Goal: Task Accomplishment & Management: Use online tool/utility

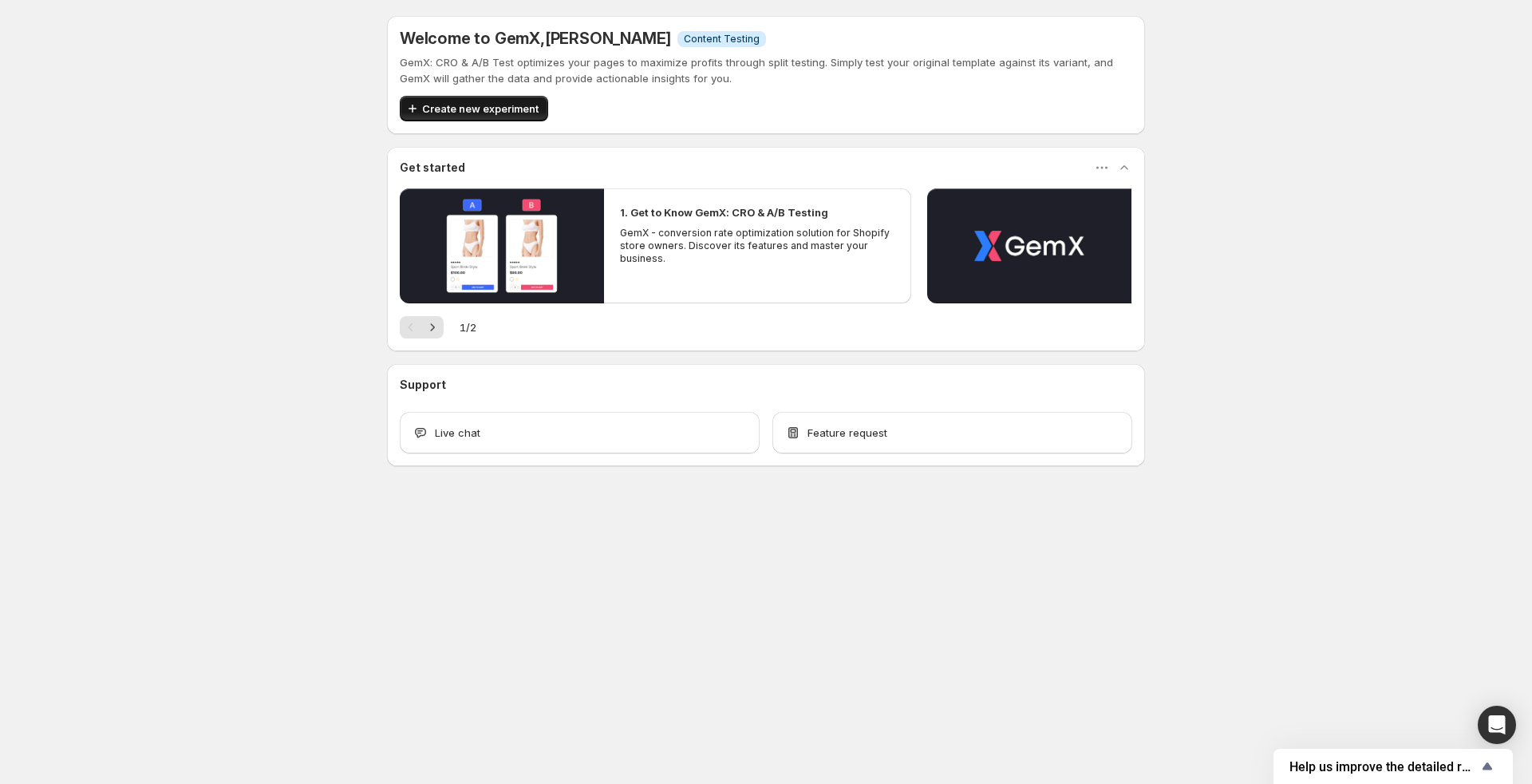
click at [434, 117] on button "Create new experiment" at bounding box center [474, 108] width 148 height 26
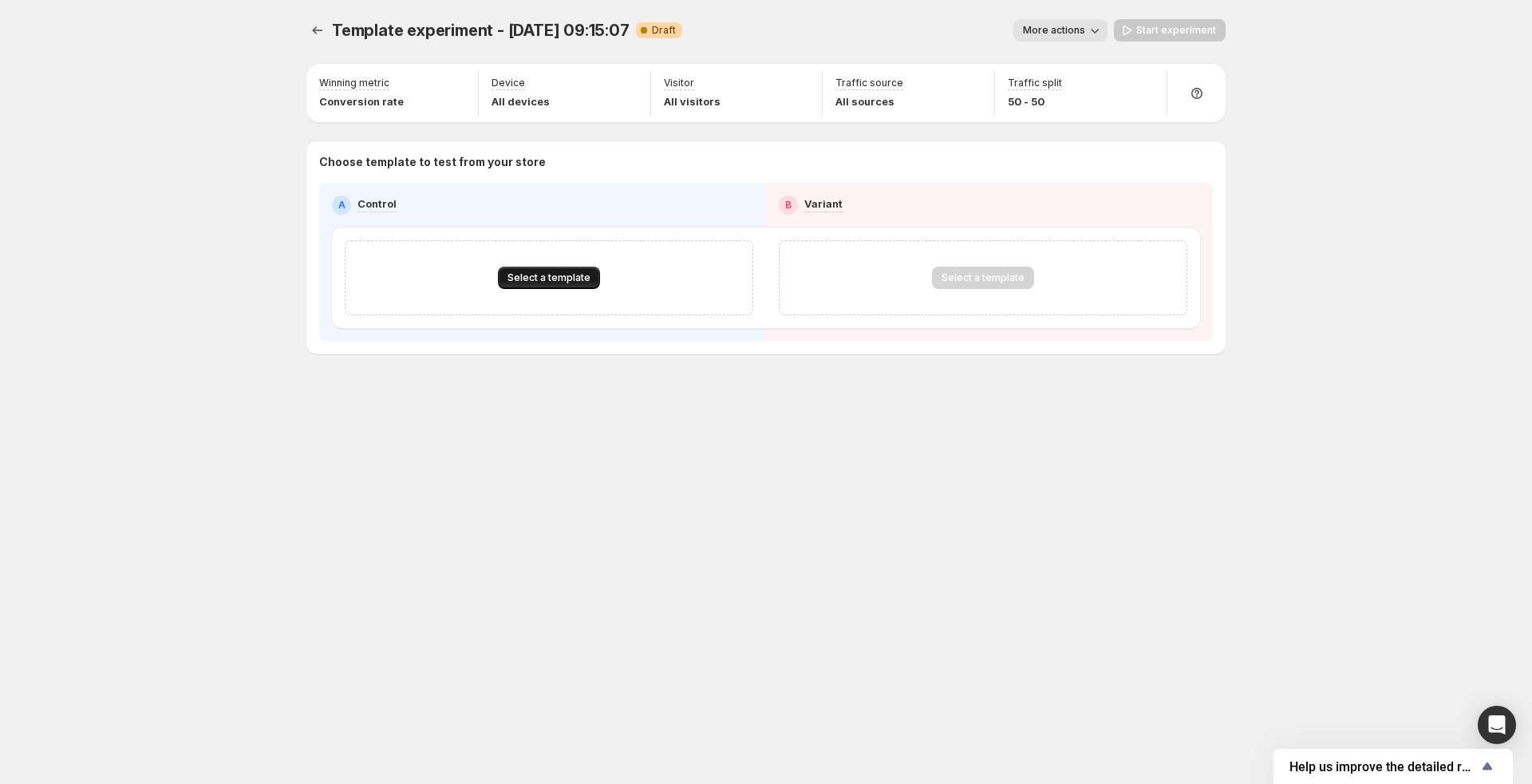
click at [536, 272] on span "Select a template" at bounding box center [549, 277] width 83 height 12
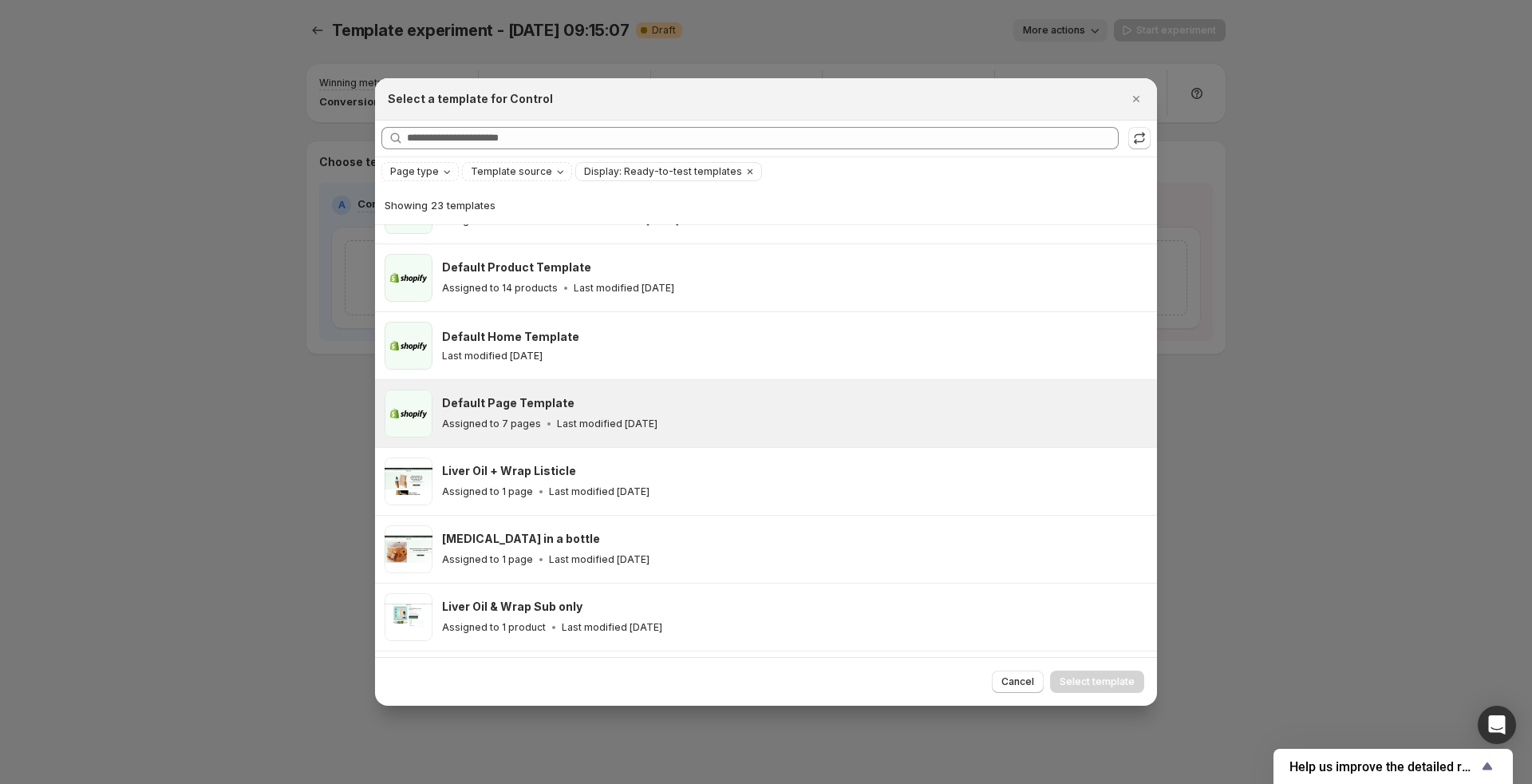
scroll to position [50, 0]
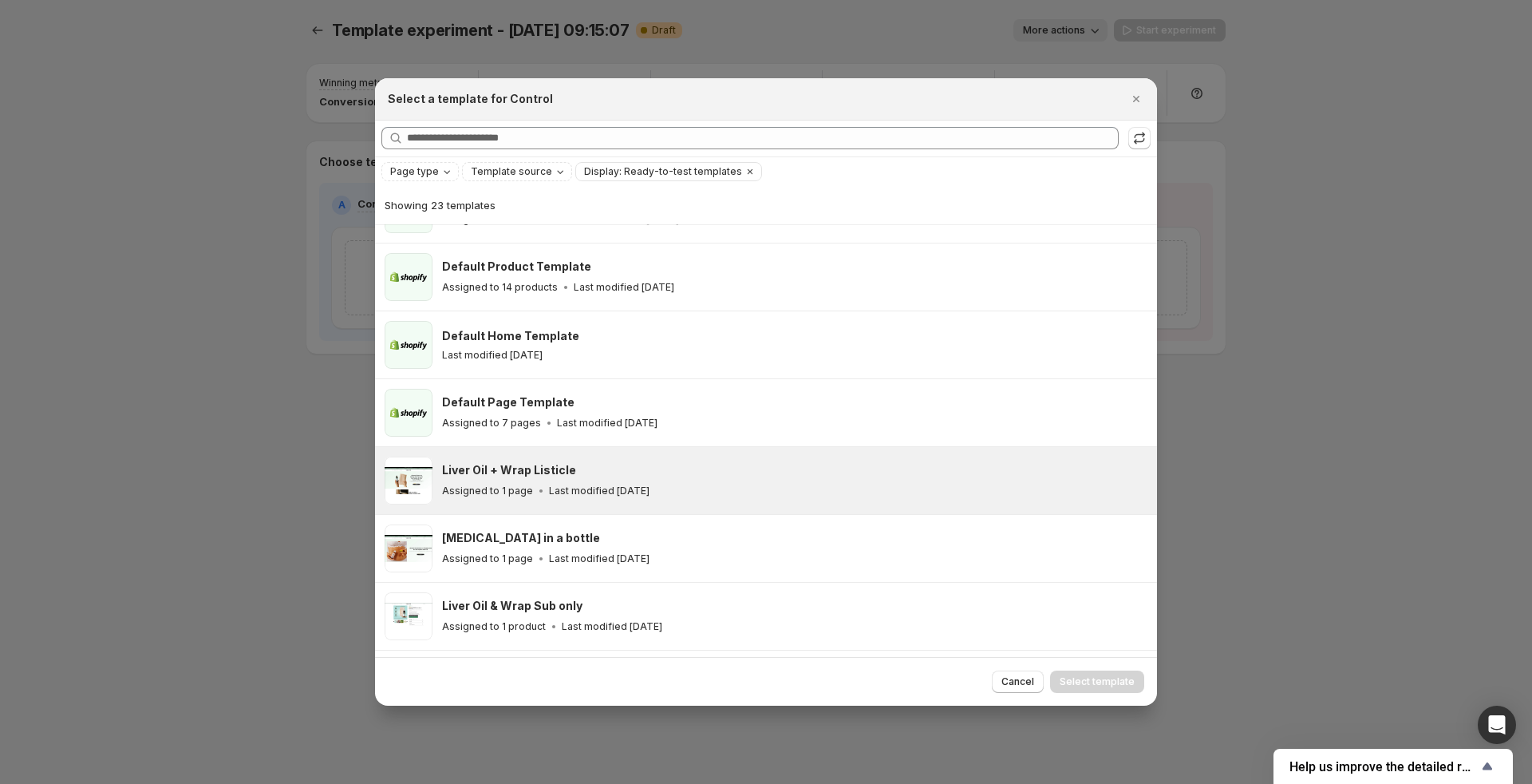
click at [547, 476] on div "Liver Oil + Wrap Listicle Assigned to 1 page Last modified [DATE]" at bounding box center [793, 480] width 701 height 37
click at [1080, 682] on span "Select template" at bounding box center [1097, 682] width 75 height 12
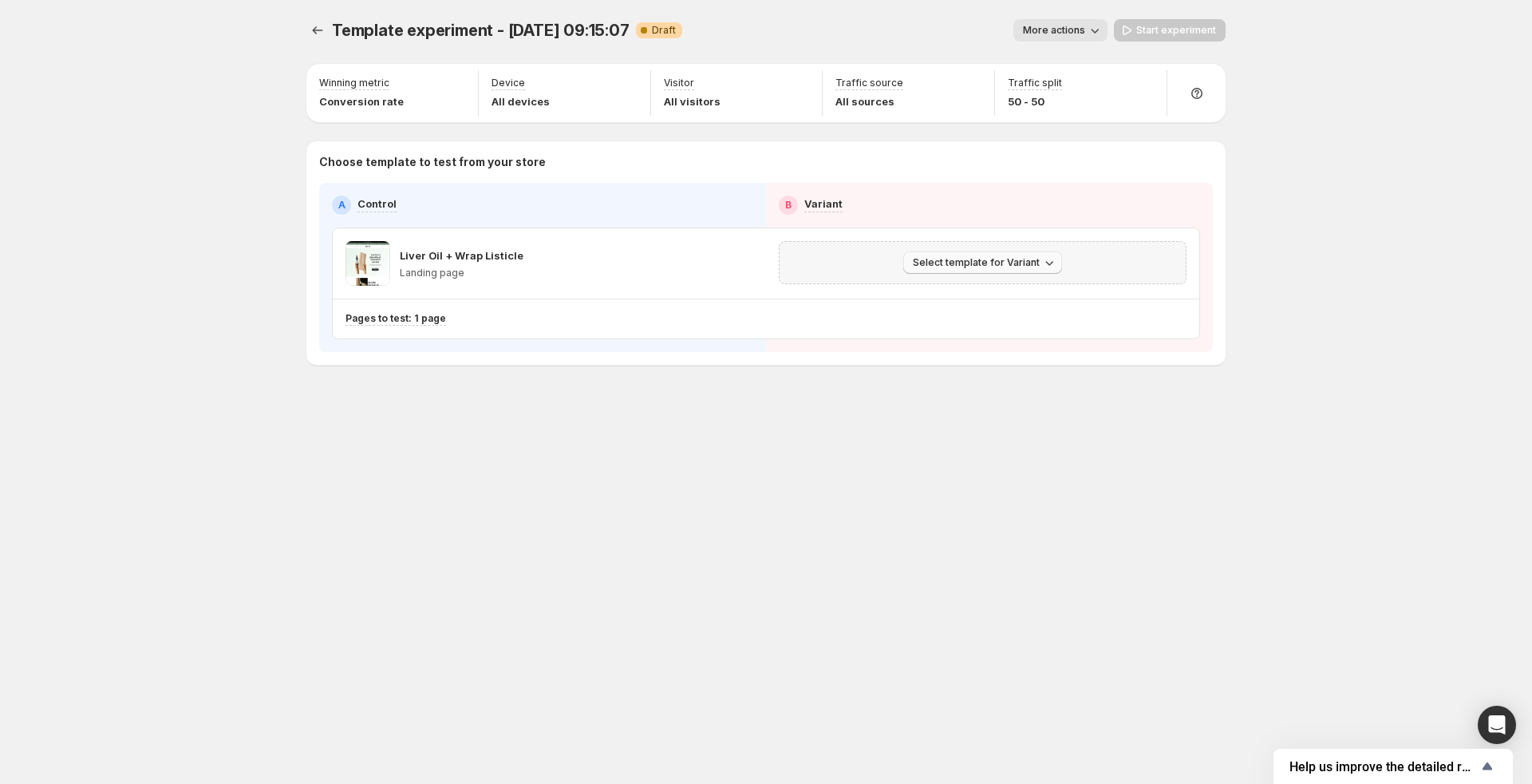
click at [970, 263] on span "Select template for Variant" at bounding box center [977, 262] width 127 height 12
click at [984, 298] on span "Select an existing template" at bounding box center [971, 294] width 135 height 12
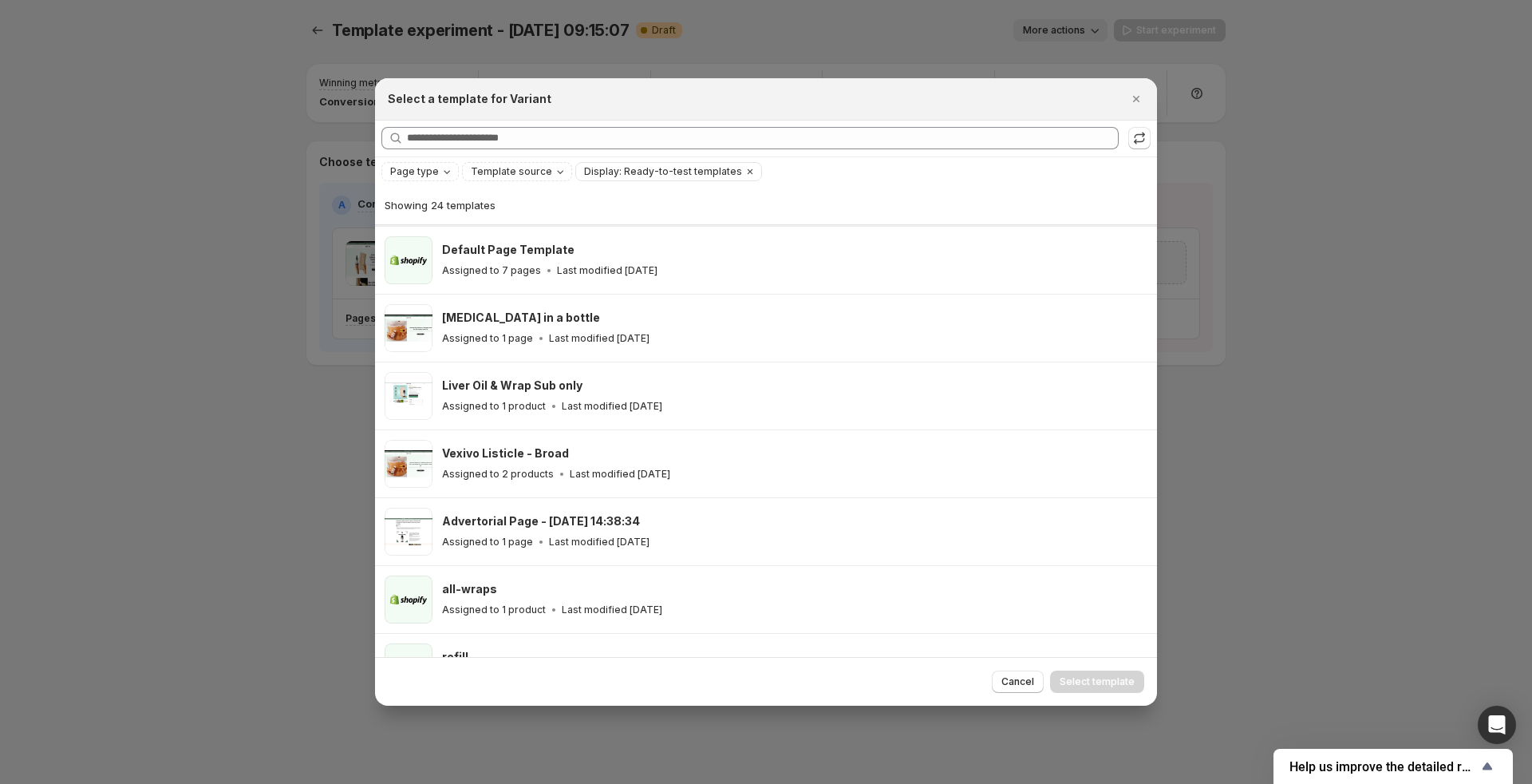
scroll to position [204, 0]
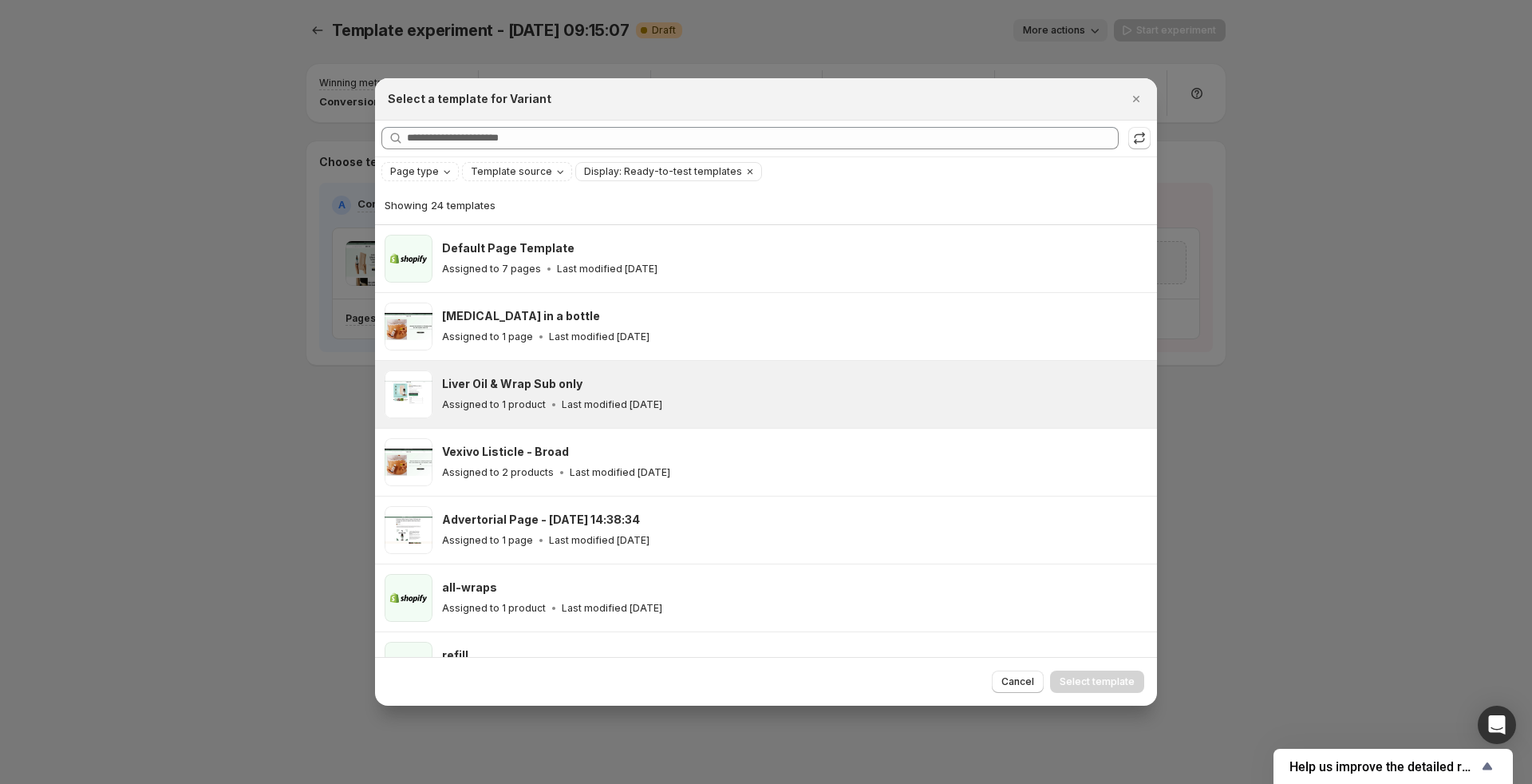
click at [833, 385] on div "Liver Oil & Wrap Sub only" at bounding box center [793, 384] width 701 height 16
click at [1098, 684] on span "Select template" at bounding box center [1097, 682] width 75 height 12
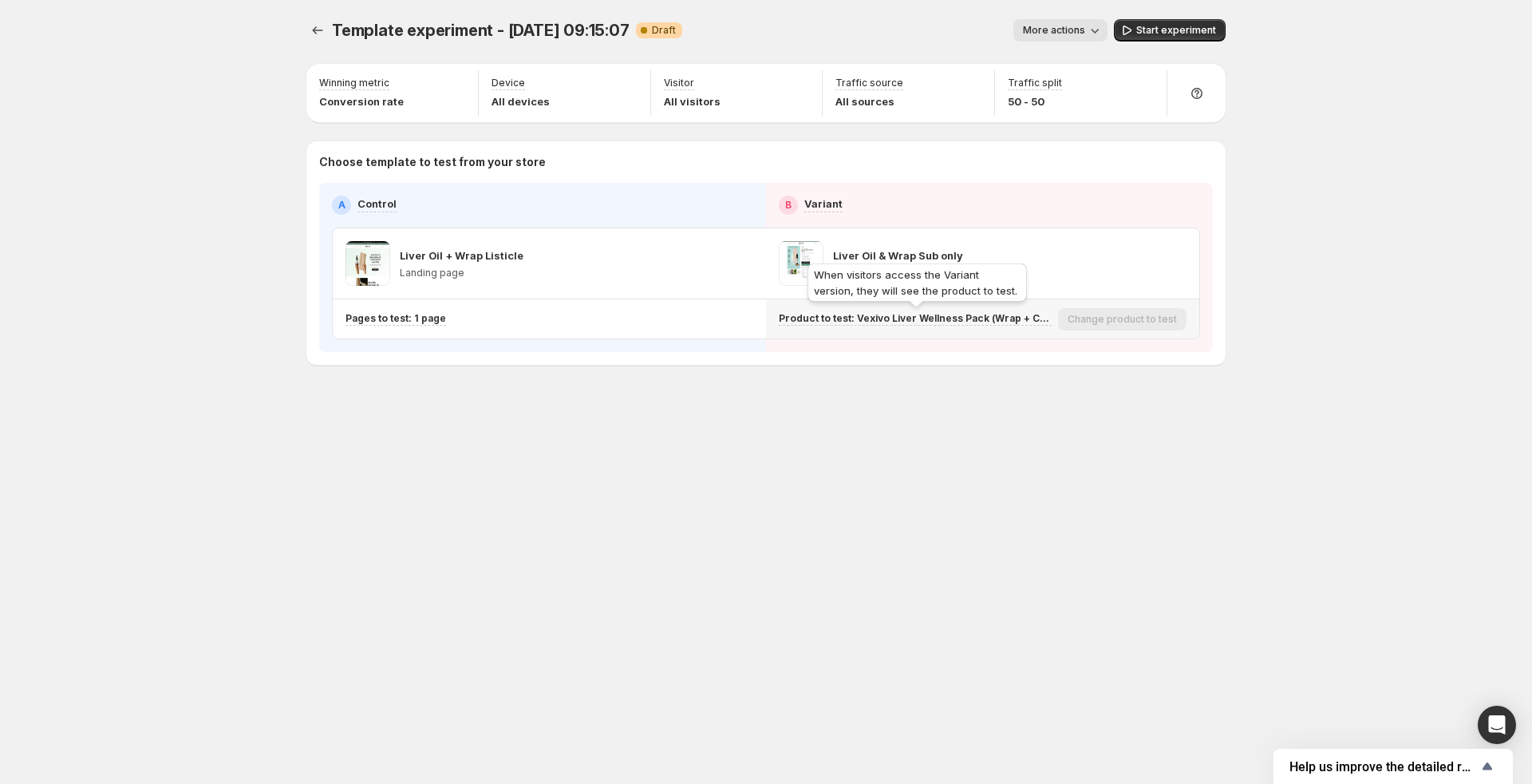
click at [888, 319] on p "Product to test: Vexivo Liver Wellness Pack (Wrap + Castor Oil)" at bounding box center [915, 318] width 273 height 12
click at [1176, 260] on icon "button" at bounding box center [1175, 263] width 16 height 16
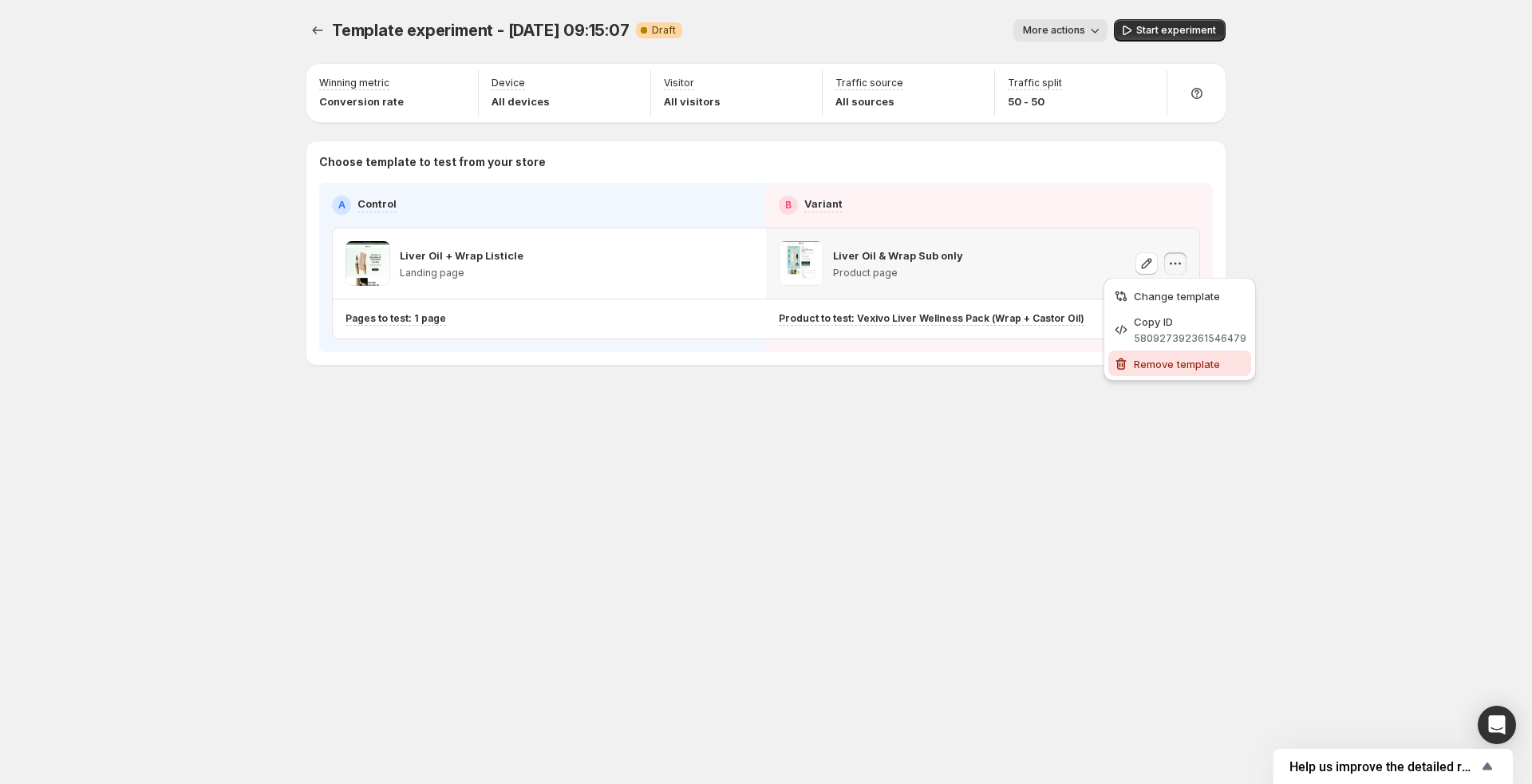
click at [1166, 366] on span "Remove template" at bounding box center [1177, 364] width 87 height 12
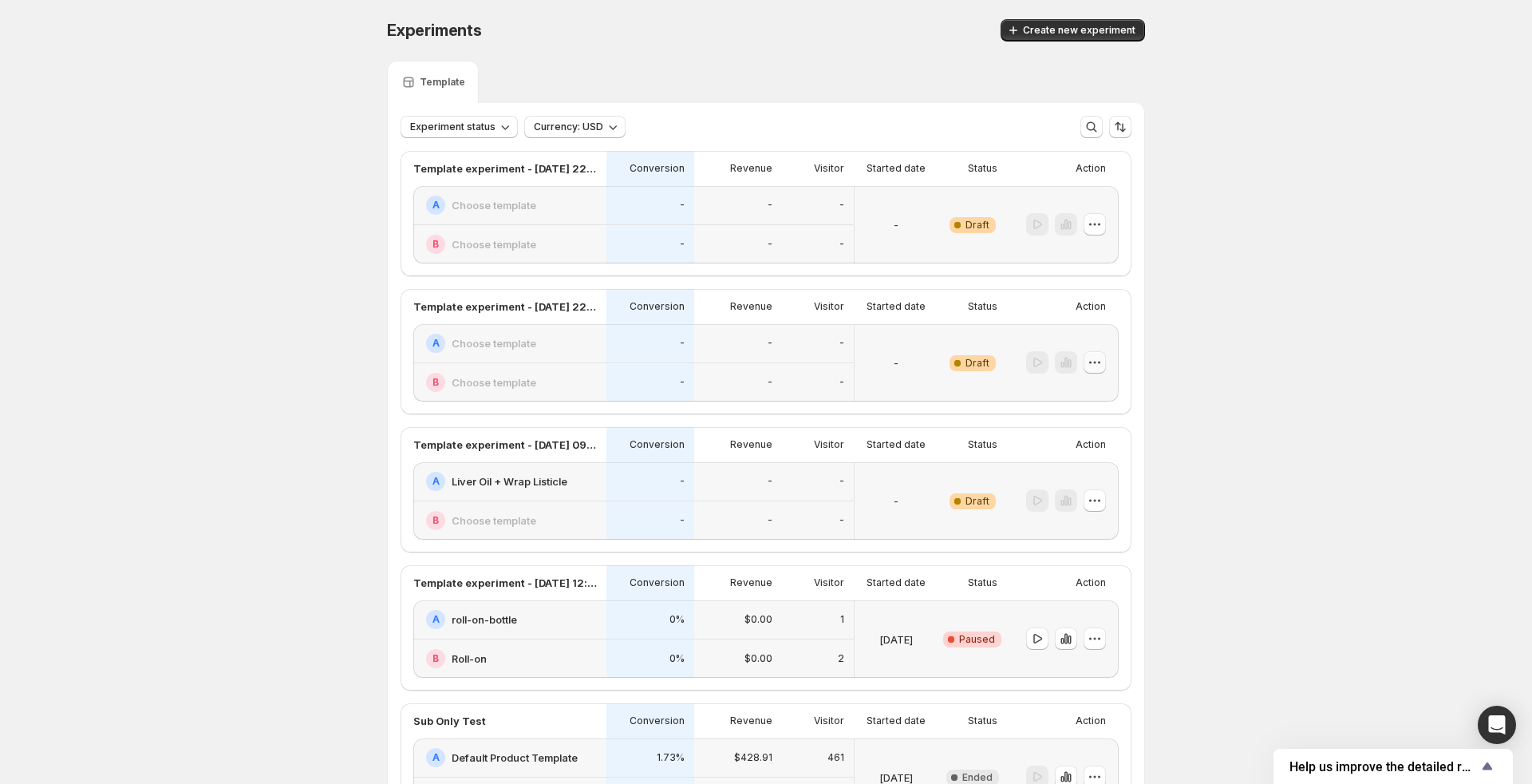
click at [1097, 362] on icon "button" at bounding box center [1095, 362] width 16 height 16
click at [1087, 469] on span "Delete" at bounding box center [1083, 475] width 32 height 12
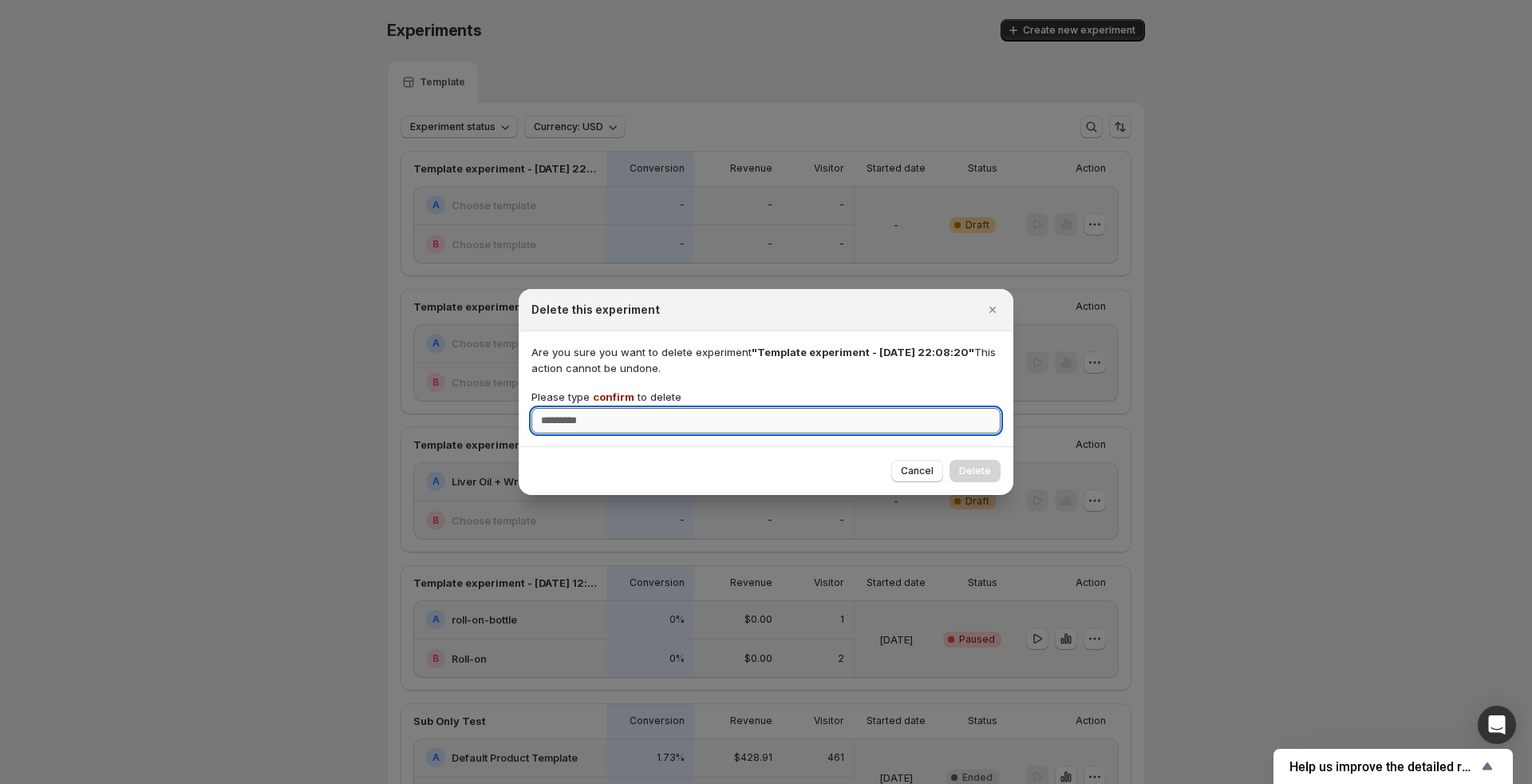
click at [931, 419] on input "Please type confirm to delete" at bounding box center [766, 420] width 469 height 26
type input "*******"
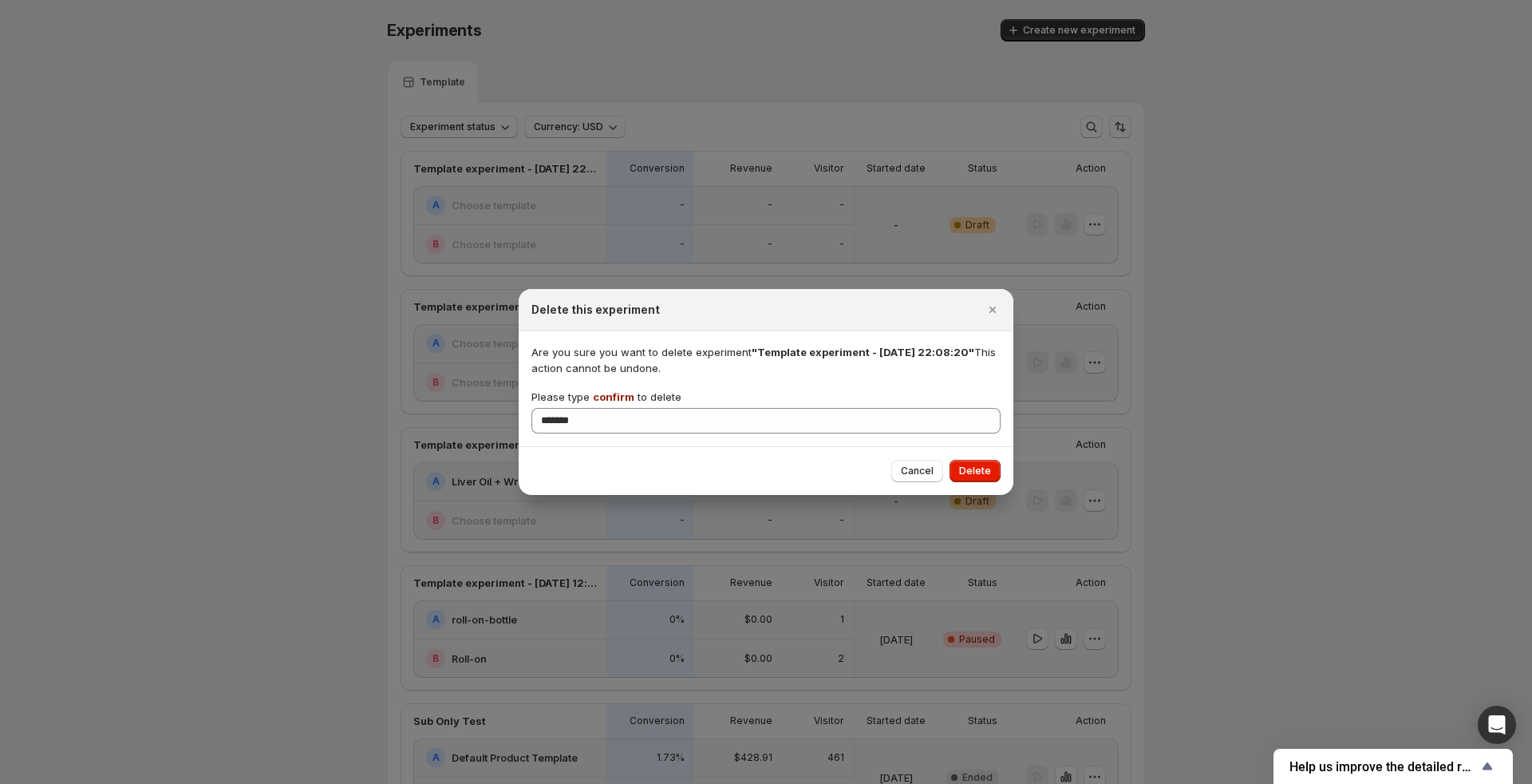
click at [948, 474] on div "Cancel Delete" at bounding box center [947, 471] width 109 height 22
click at [962, 474] on span "Delete" at bounding box center [975, 471] width 32 height 12
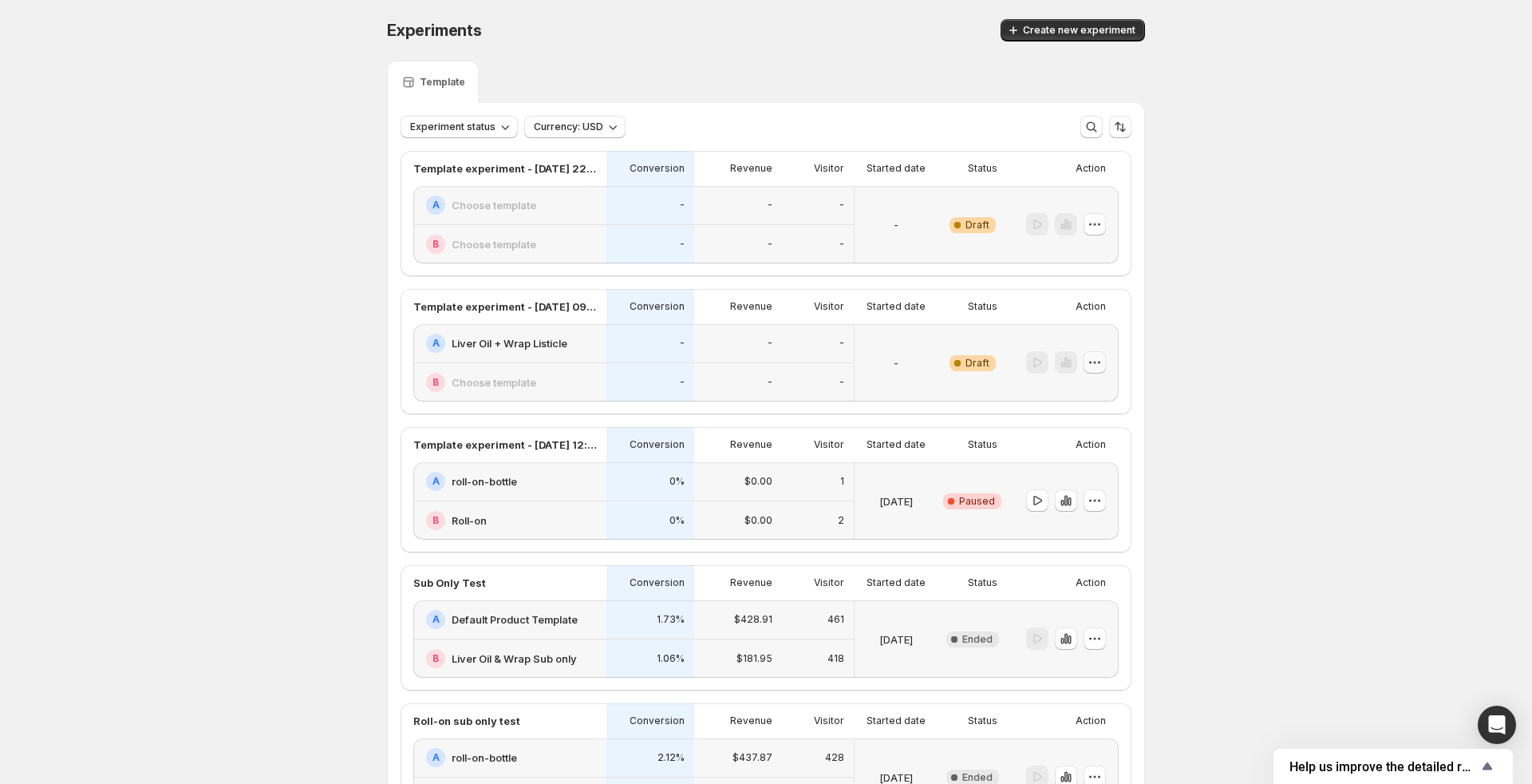
click at [1097, 366] on icon "button" at bounding box center [1095, 362] width 16 height 16
click at [1091, 474] on span "Delete" at bounding box center [1083, 475] width 32 height 12
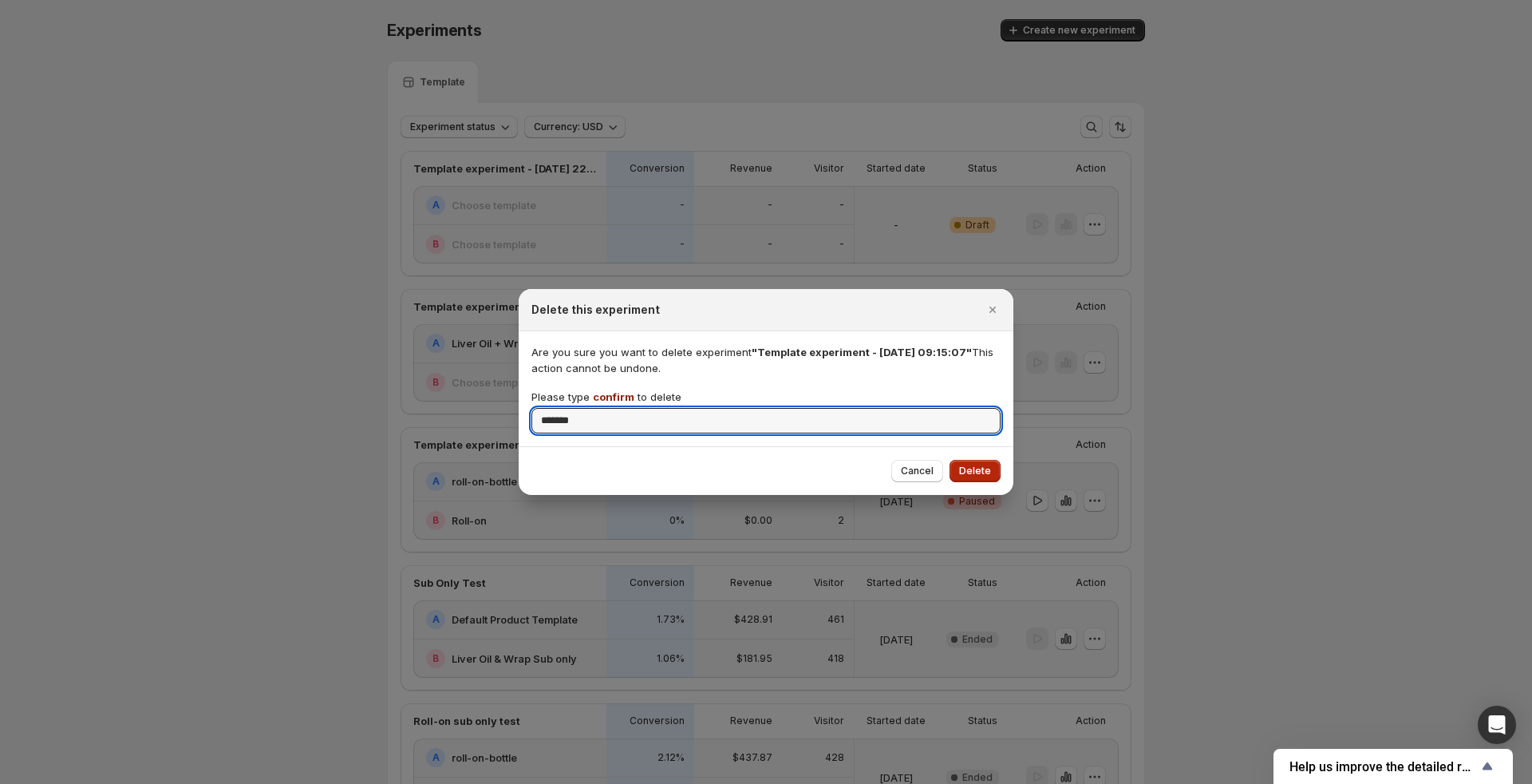
type input "*******"
click at [975, 469] on span "Delete" at bounding box center [975, 471] width 32 height 12
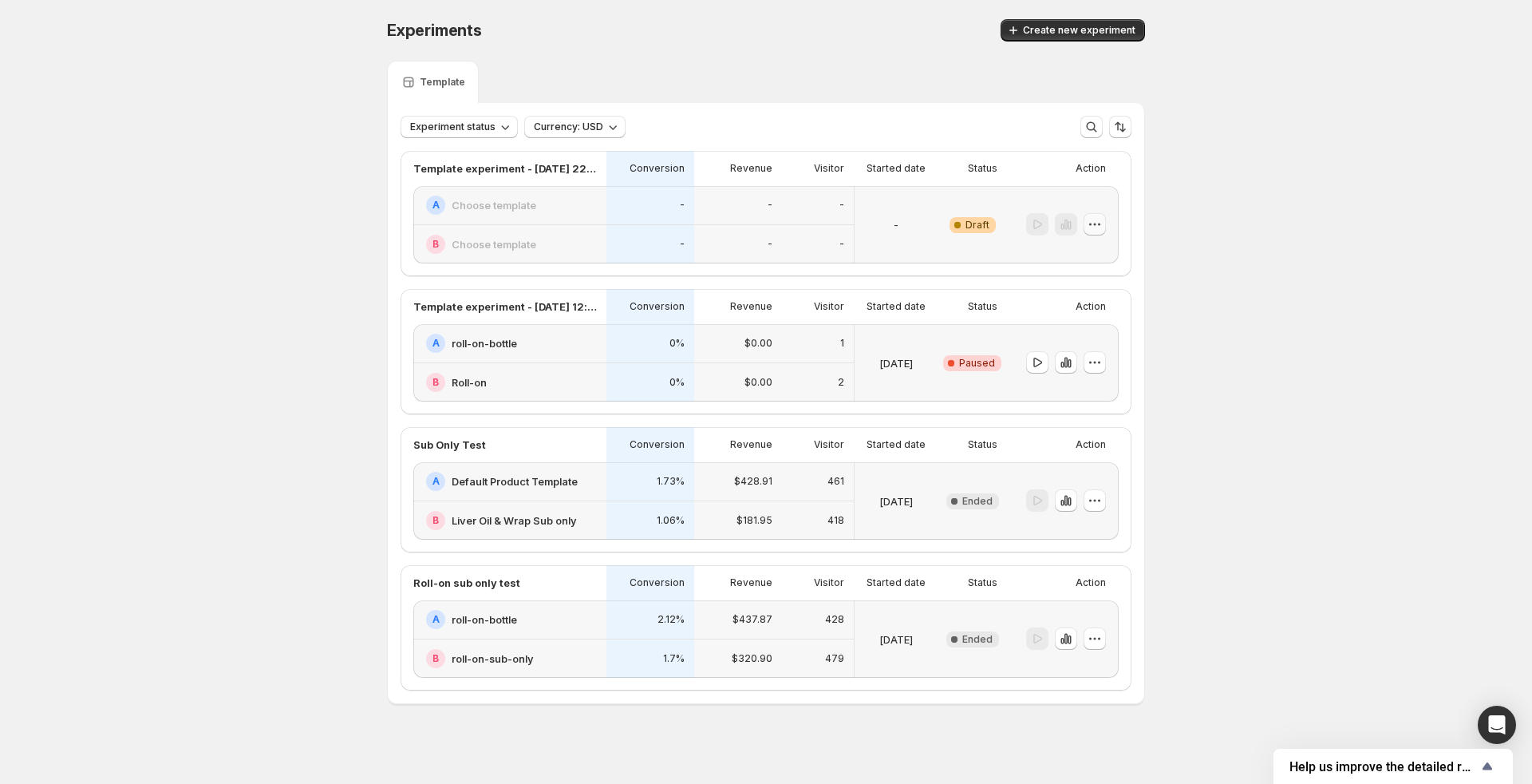
click at [1093, 226] on icon "button" at bounding box center [1095, 224] width 16 height 16
click at [1071, 335] on span "Delete" at bounding box center [1083, 338] width 32 height 12
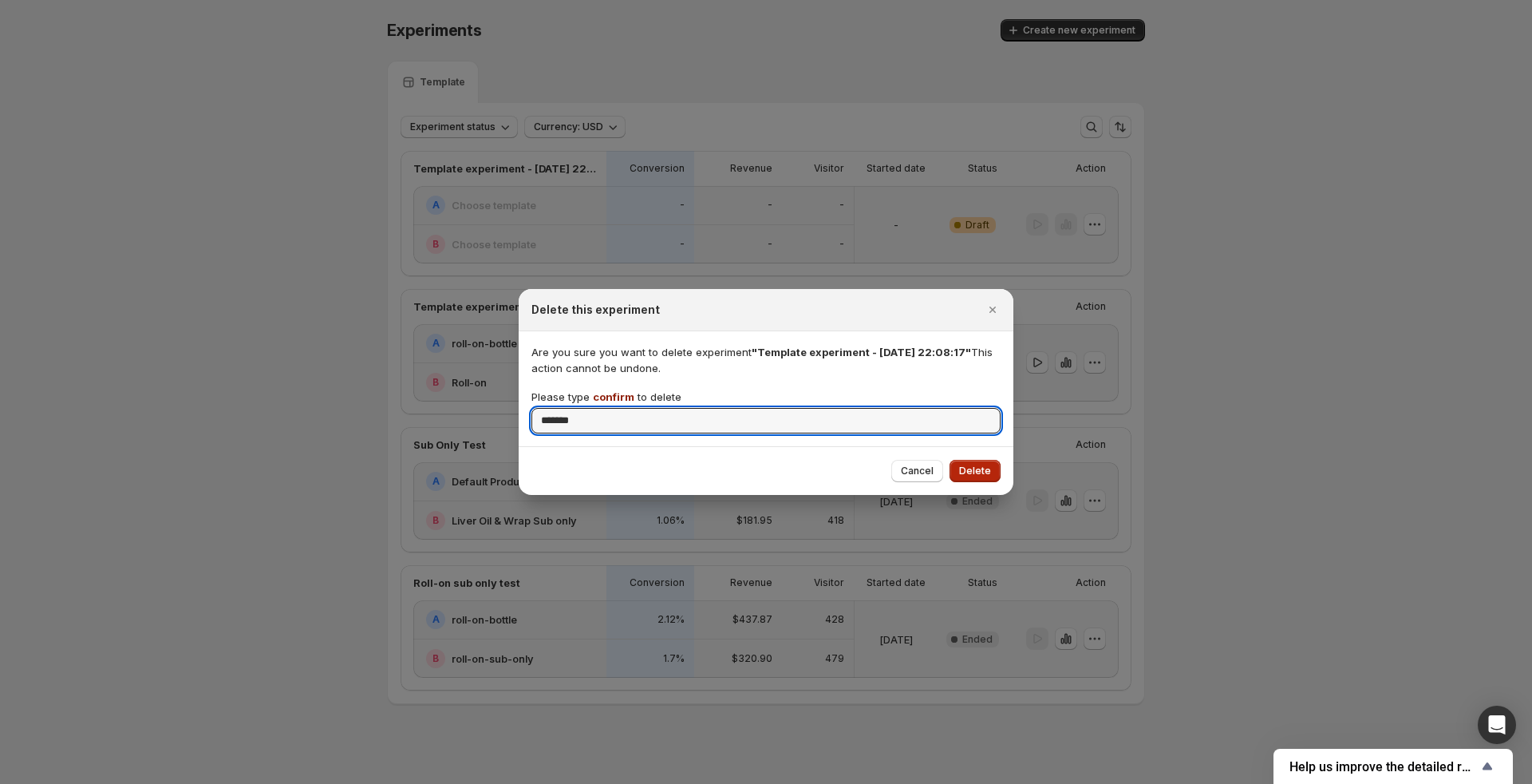
type input "*******"
click at [985, 467] on span "Delete" at bounding box center [975, 471] width 32 height 12
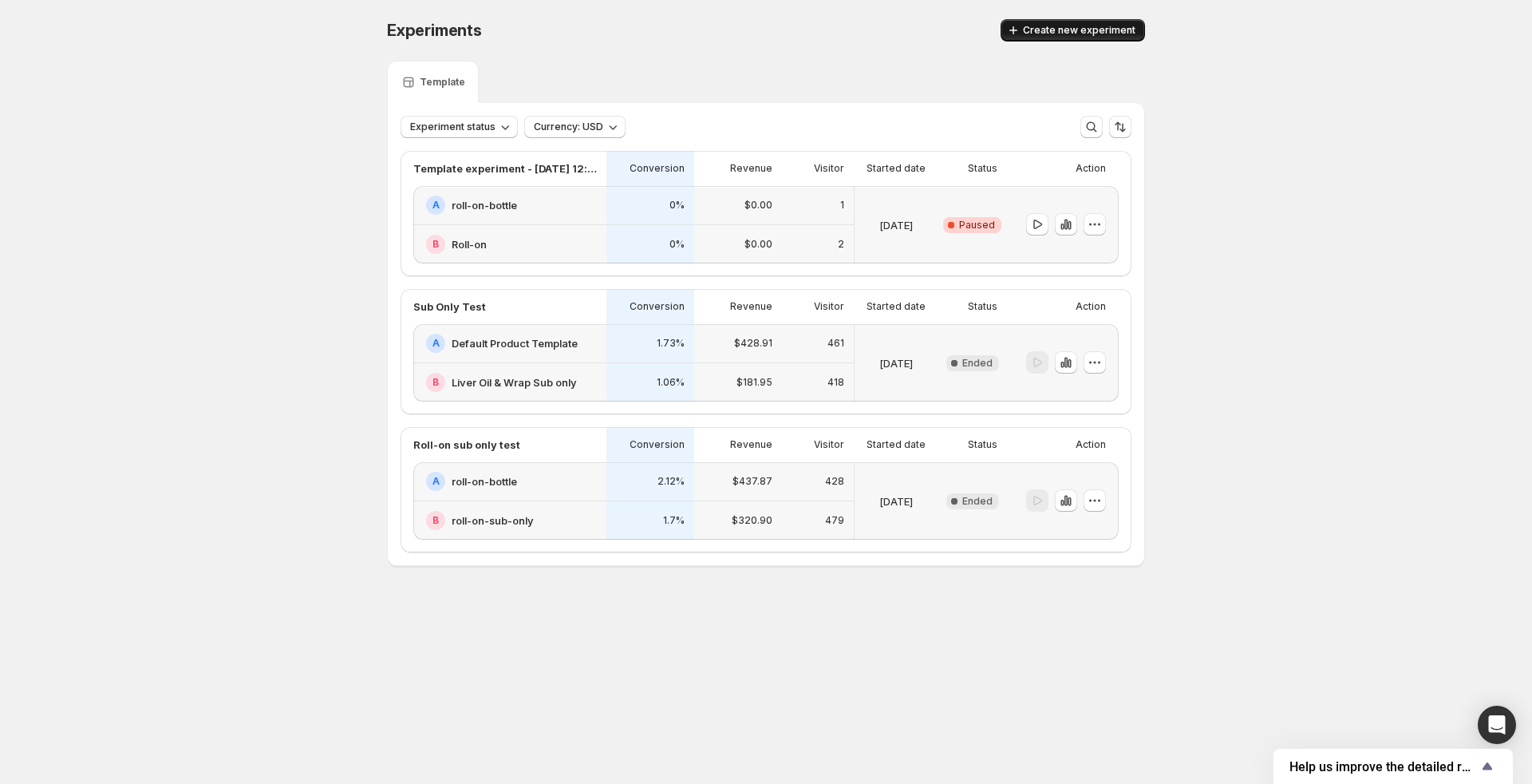
click at [1065, 32] on span "Create new experiment" at bounding box center [1079, 30] width 112 height 12
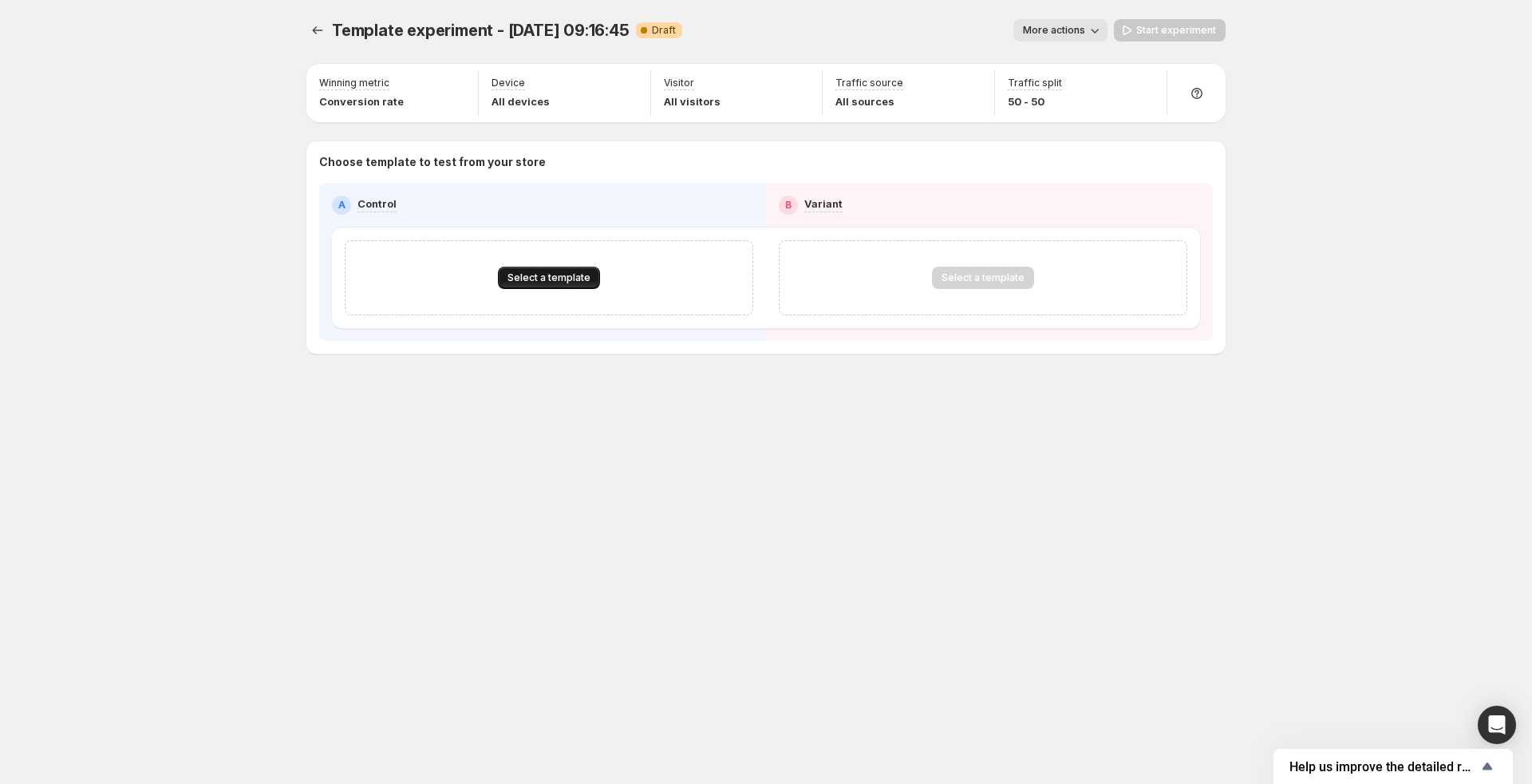
click at [566, 277] on span "Select a template" at bounding box center [549, 277] width 83 height 12
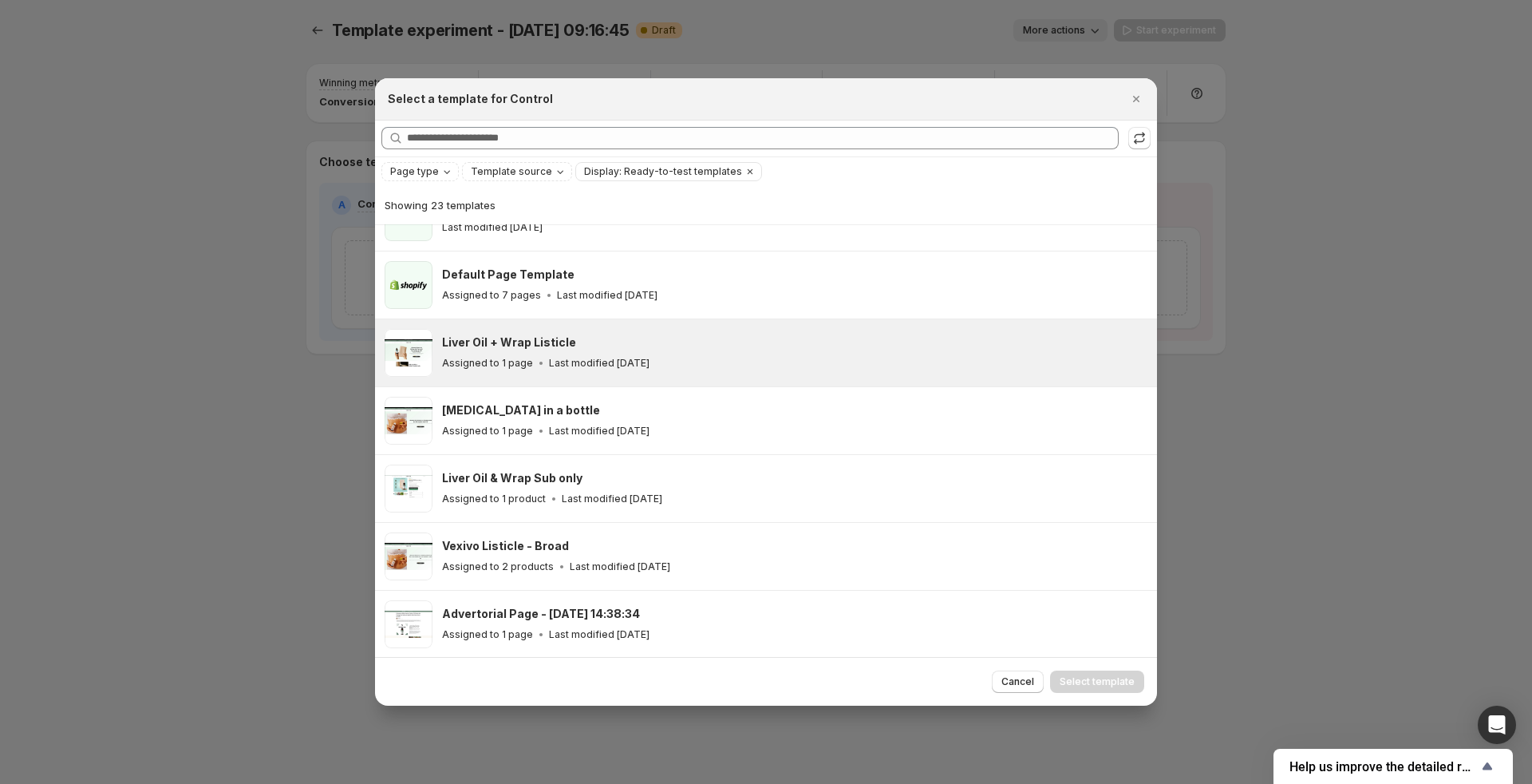
scroll to position [179, 0]
click at [612, 363] on p "Last modified [DATE]" at bounding box center [600, 361] width 101 height 12
click at [1087, 676] on span "Select template" at bounding box center [1097, 682] width 75 height 12
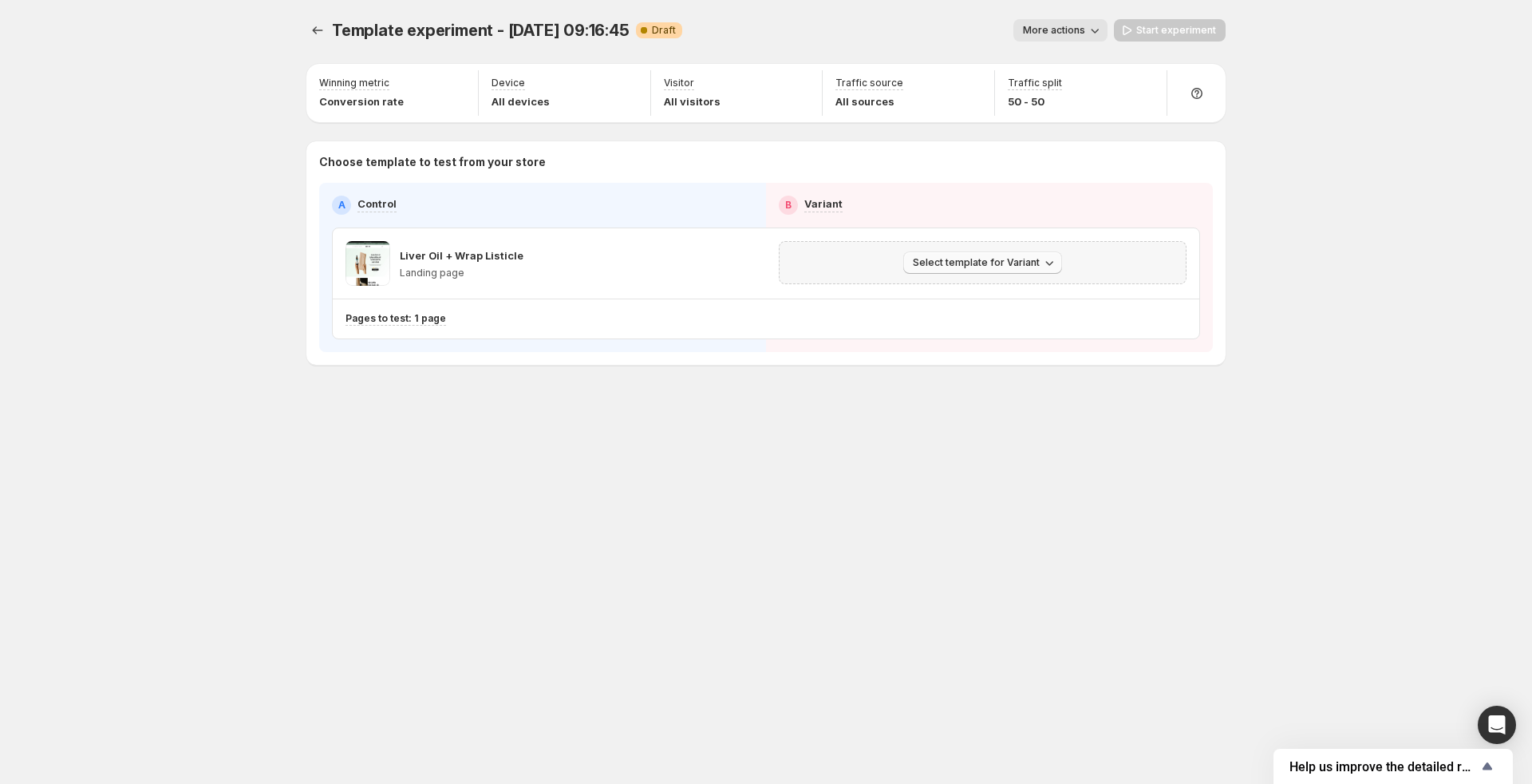
click at [966, 260] on span "Select template for Variant" at bounding box center [977, 262] width 127 height 12
click at [967, 302] on span "Select an existing template" at bounding box center [985, 294] width 162 height 16
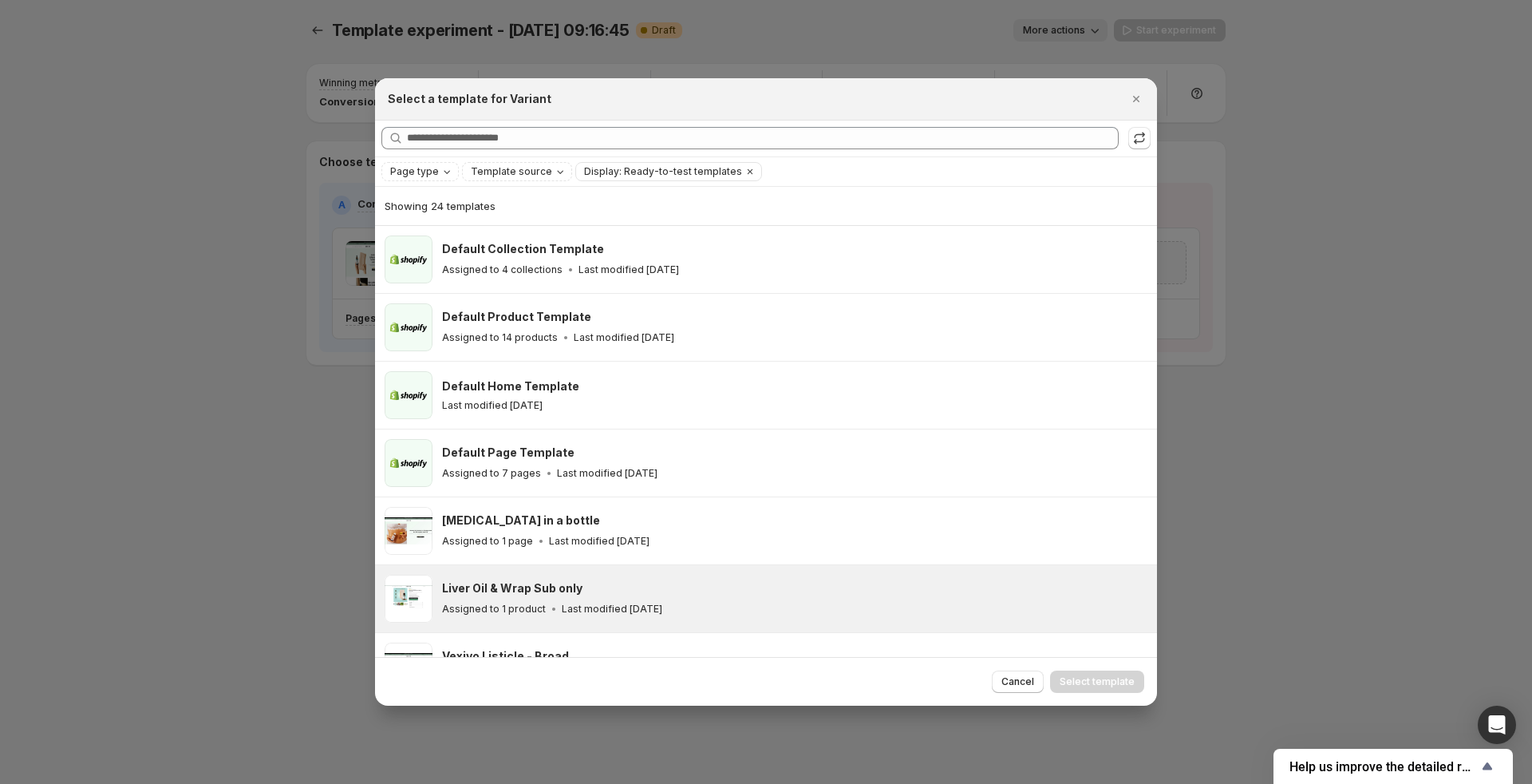
click at [639, 610] on p "Last modified [DATE]" at bounding box center [612, 608] width 101 height 12
click at [1102, 685] on span "Select template" at bounding box center [1097, 682] width 75 height 12
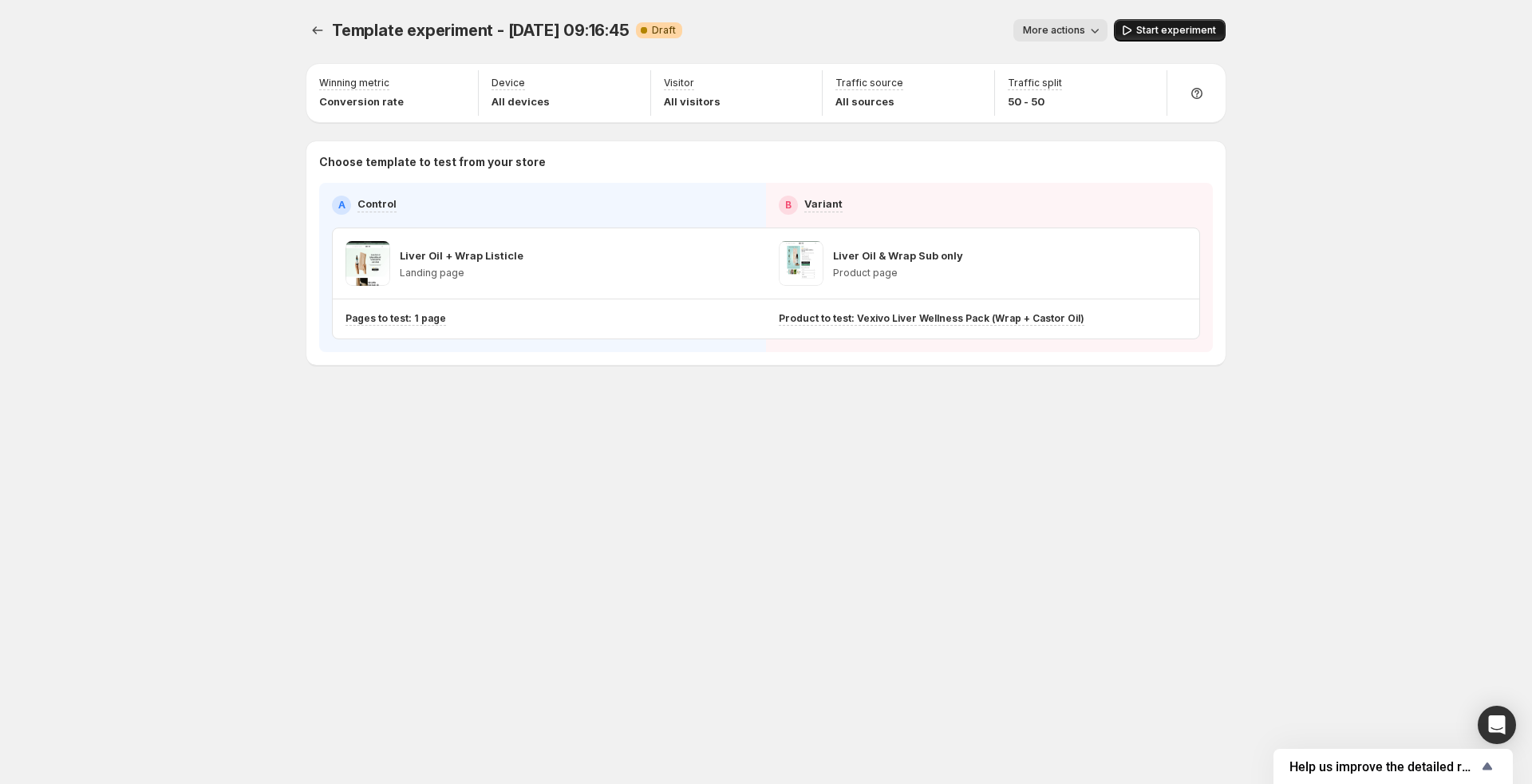
click at [1166, 24] on button "Start experiment" at bounding box center [1170, 30] width 112 height 22
click at [744, 260] on icon "button" at bounding box center [743, 263] width 16 height 16
click at [747, 264] on icon "button" at bounding box center [743, 263] width 16 height 16
